Goal: Task Accomplishment & Management: Manage account settings

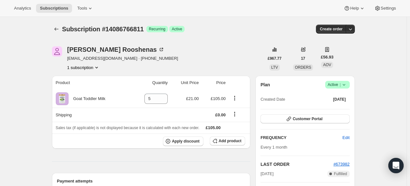
click at [348, 84] on icon at bounding box center [344, 84] width 6 height 6
click at [331, 105] on span "Cancel subscription" at bounding box center [340, 107] width 36 height 5
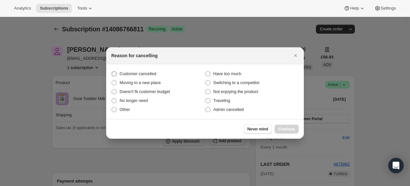
click at [131, 71] on span "Customer cancelled" at bounding box center [138, 73] width 37 height 5
click at [112, 71] on input "Customer cancelled" at bounding box center [112, 71] width 0 height 0
radio input "true"
click at [288, 130] on span "Continue" at bounding box center [287, 128] width 17 height 5
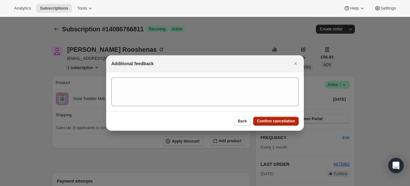
click at [267, 122] on span "Confirm cancellation" at bounding box center [276, 120] width 38 height 5
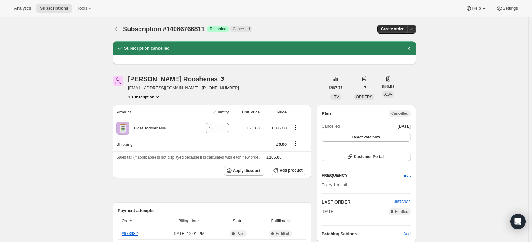
drag, startPoint x: 367, startPoint y: 126, endPoint x: 478, endPoint y: 166, distance: 118.1
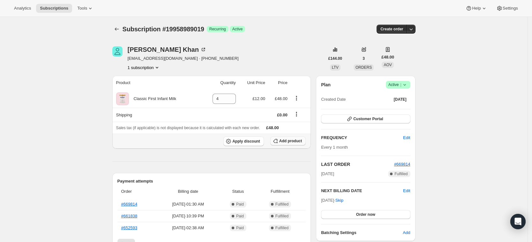
click at [299, 142] on span "Add product" at bounding box center [290, 140] width 23 height 5
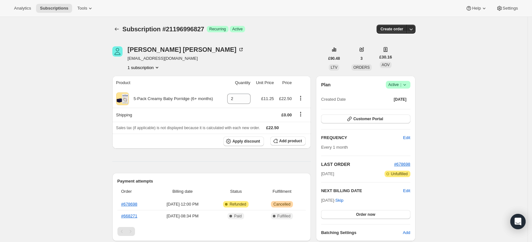
click at [460, 90] on div "Subscription #21196996827. This page is ready Subscription #21196996827 Success…" at bounding box center [263, 216] width 527 height 398
click at [410, 85] on span "Success Active |" at bounding box center [398, 85] width 25 height 8
click at [396, 112] on button "Cancel subscription" at bounding box center [400, 108] width 40 height 10
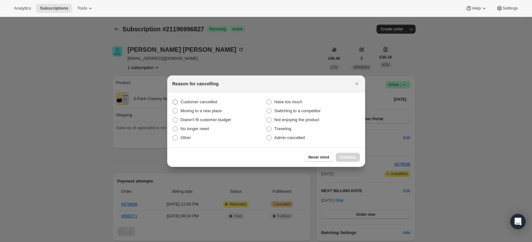
click at [188, 100] on span "Customer cancelled" at bounding box center [199, 101] width 37 height 5
click at [173, 100] on input "Customer cancelled" at bounding box center [173, 99] width 0 height 0
radio input "true"
click at [345, 158] on span "Continue" at bounding box center [348, 156] width 17 height 5
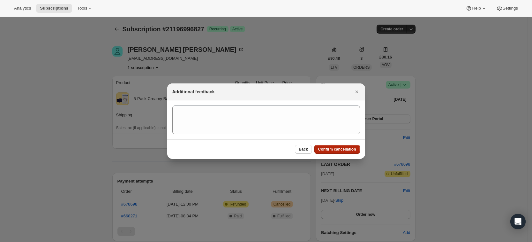
click at [329, 148] on span "Confirm cancellation" at bounding box center [337, 148] width 38 height 5
